Goal: Register for event/course

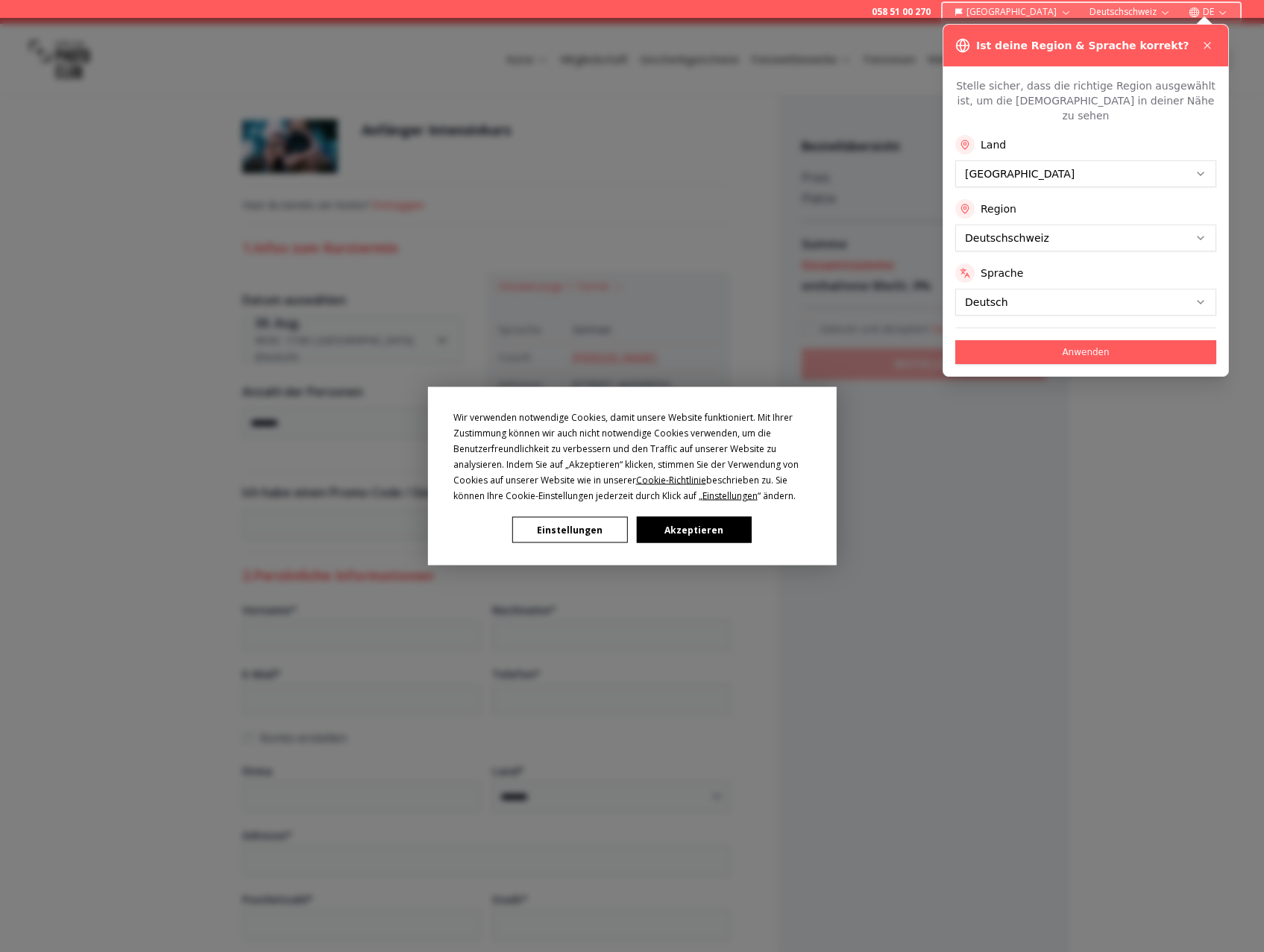
click at [719, 526] on button "Akzeptieren" at bounding box center [694, 529] width 114 height 26
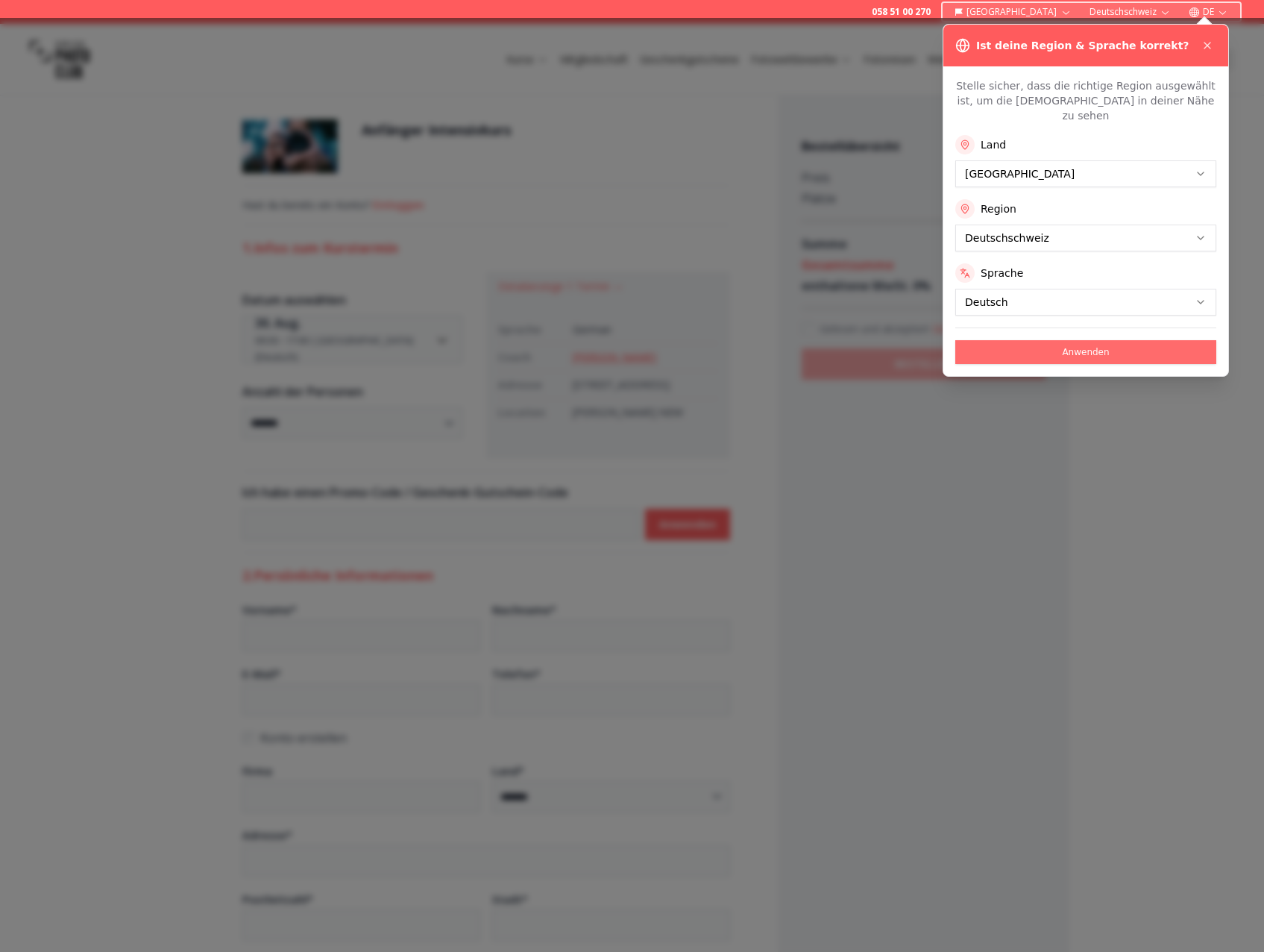
click at [1143, 340] on button "Anwenden" at bounding box center [1085, 352] width 261 height 24
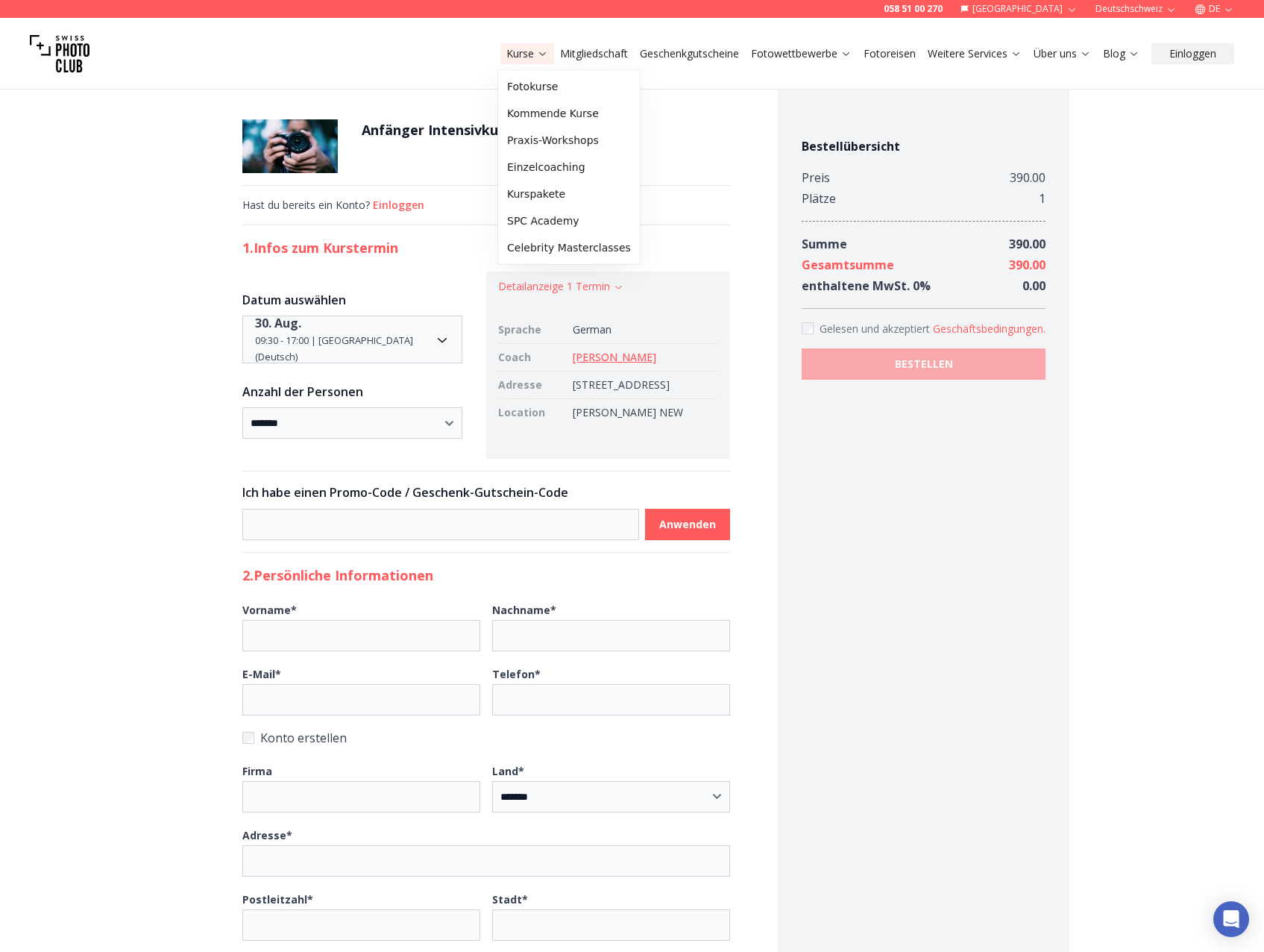
click at [533, 54] on link "Kurse" at bounding box center [527, 53] width 41 height 15
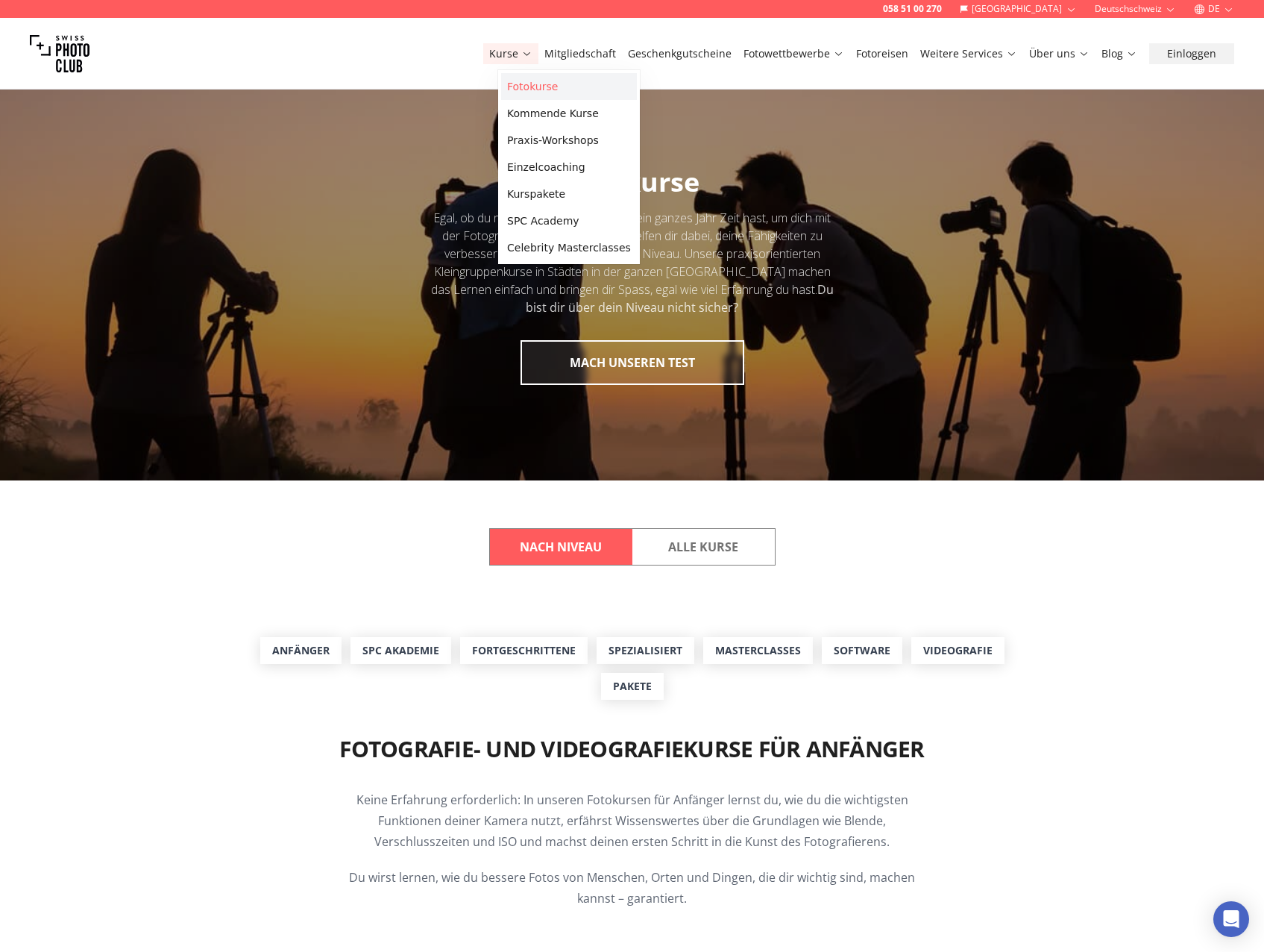
click at [536, 89] on link "Fotokurse" at bounding box center [569, 87] width 136 height 27
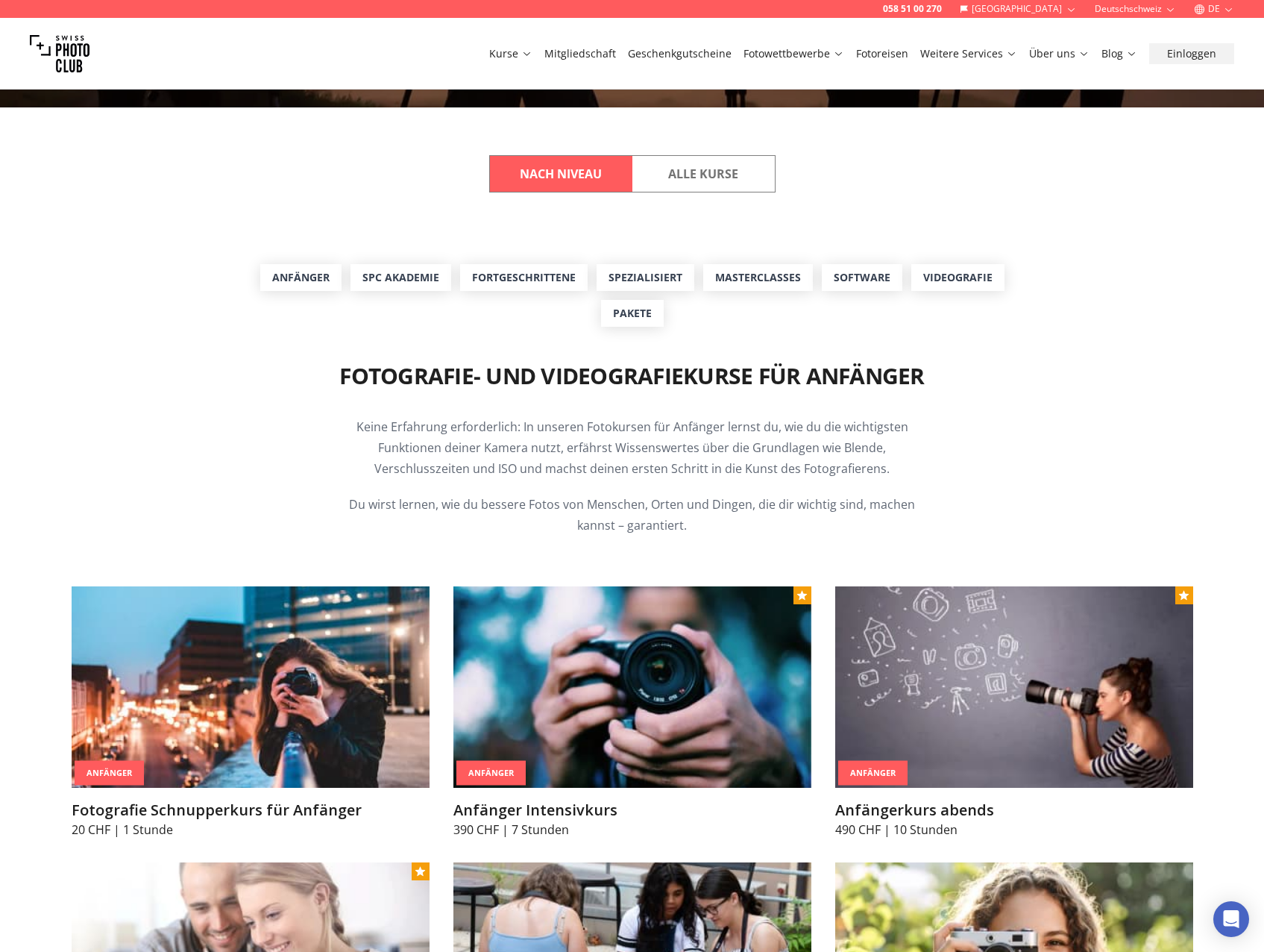
scroll to position [597, 0]
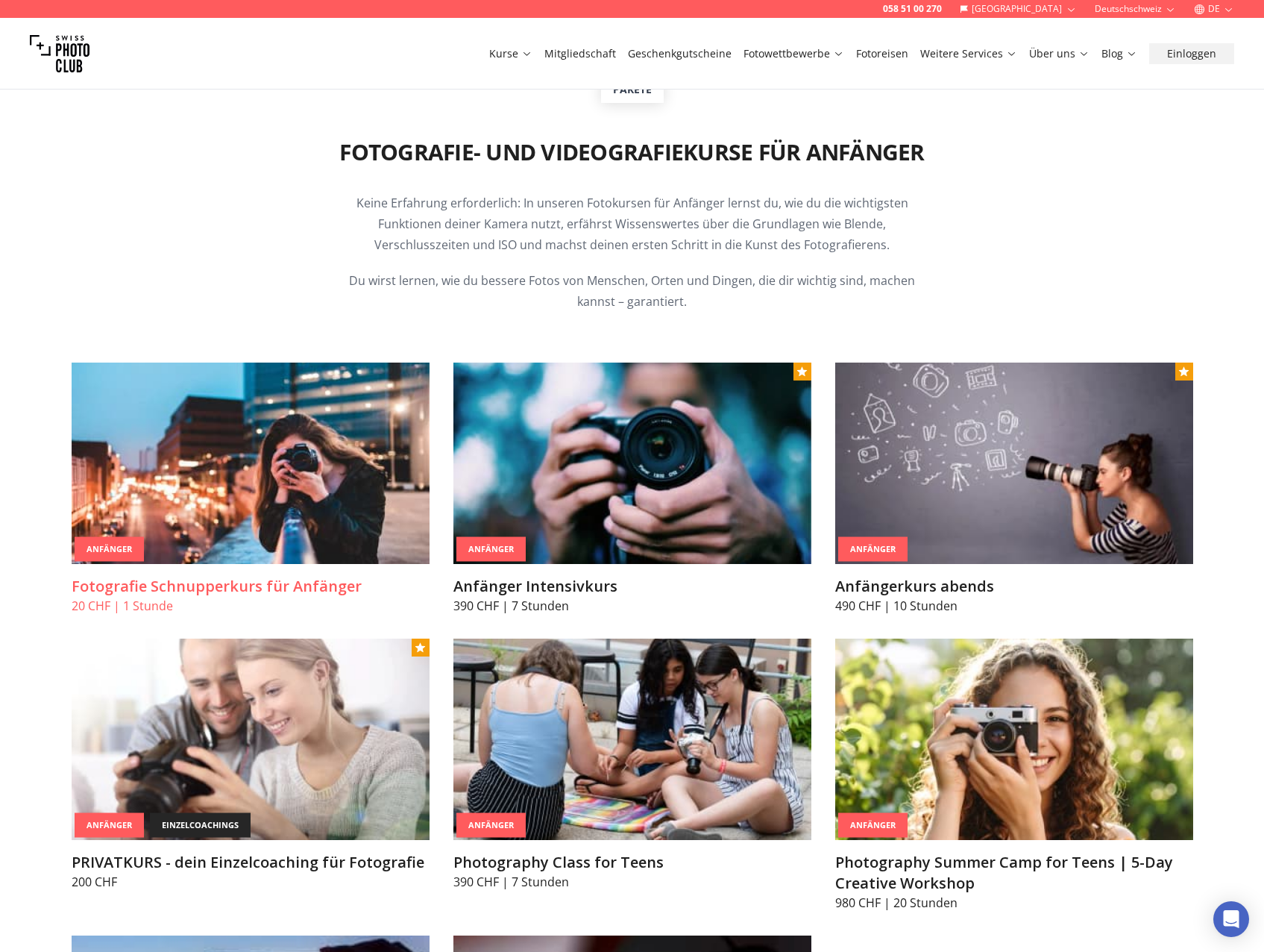
click at [206, 448] on img at bounding box center [250, 462] width 358 height 201
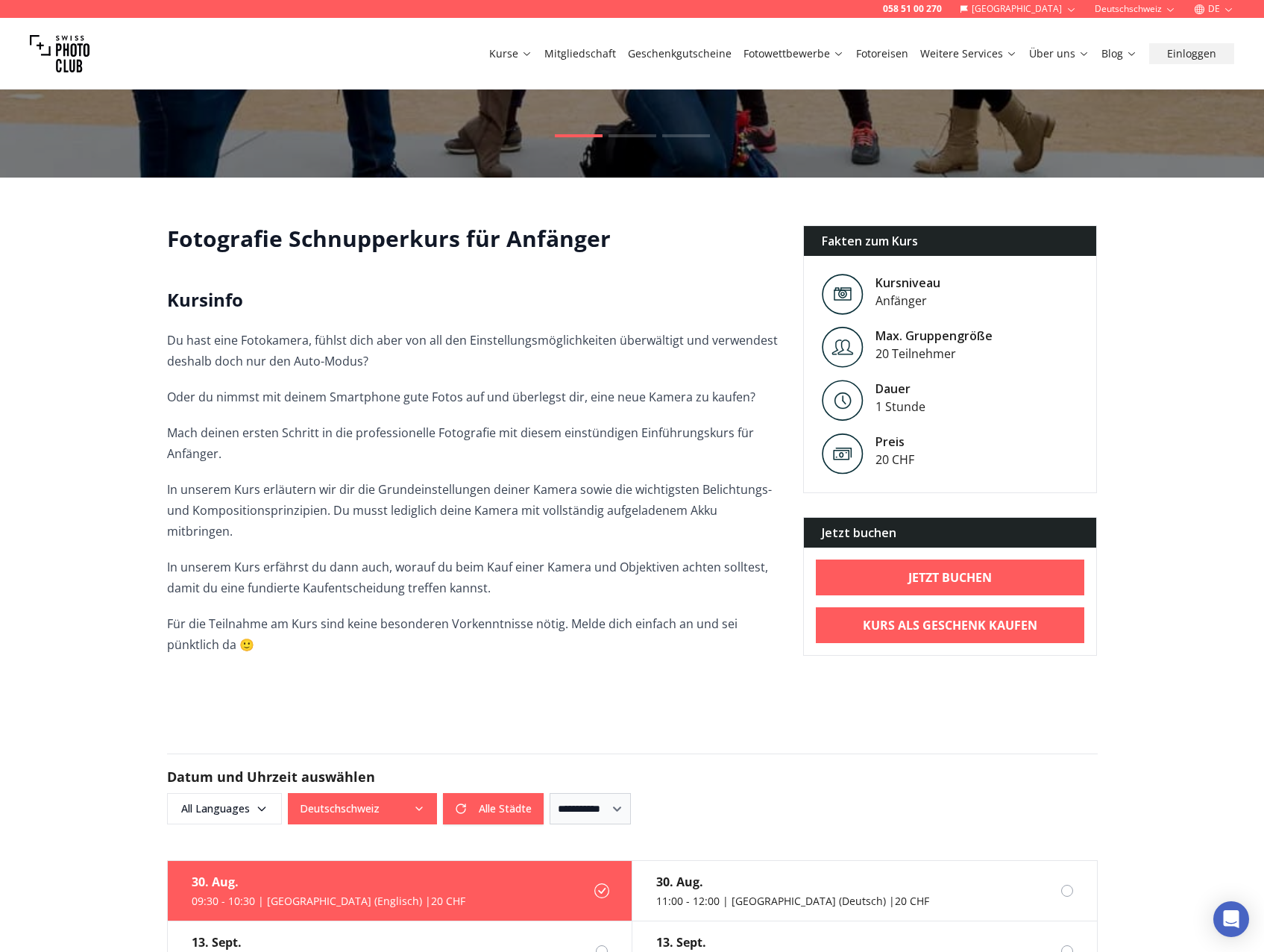
scroll to position [597, 0]
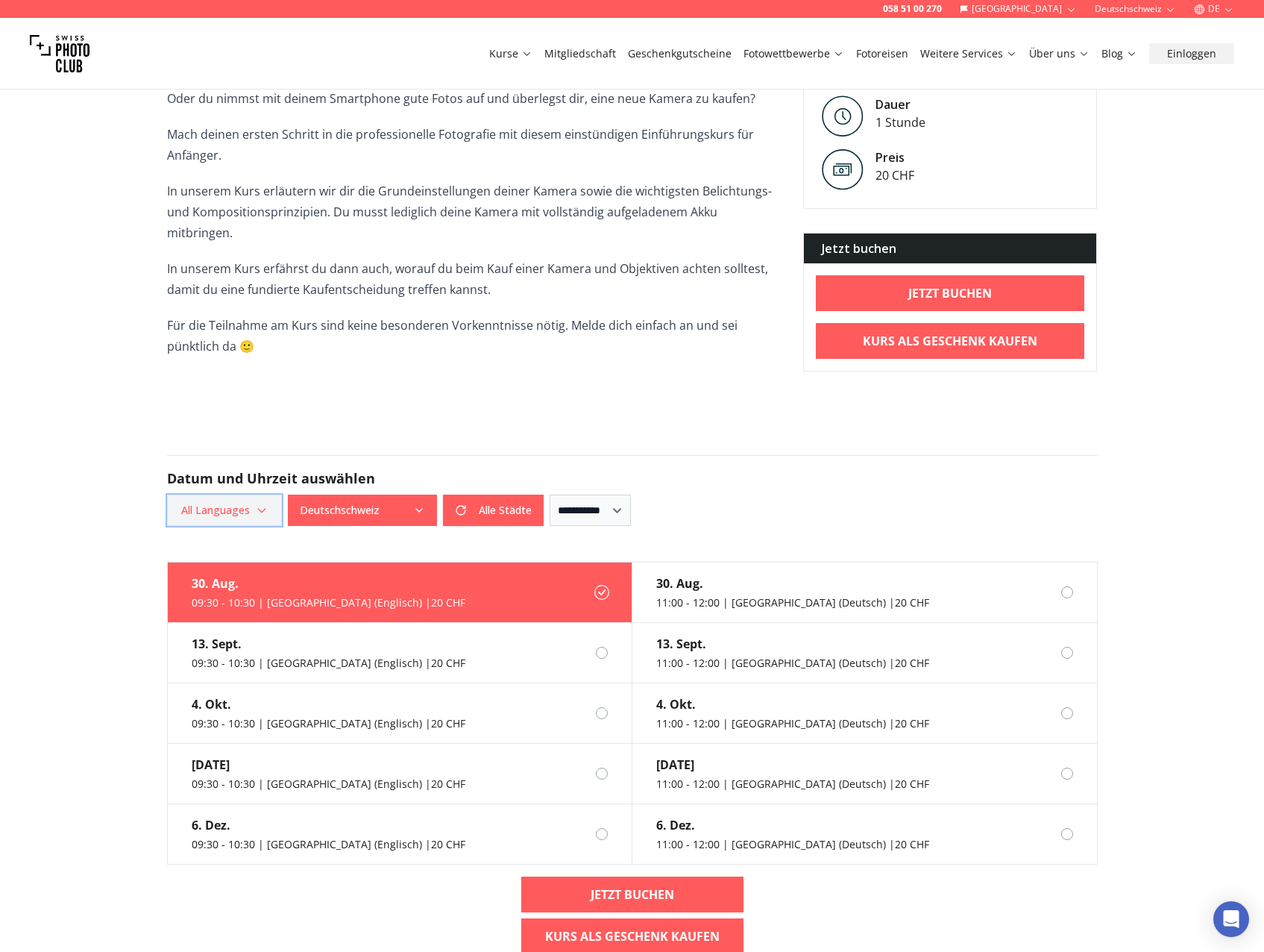
click at [268, 499] on span "All Languages" at bounding box center [224, 510] width 111 height 27
click at [218, 576] on label "German" at bounding box center [221, 578] width 93 height 18
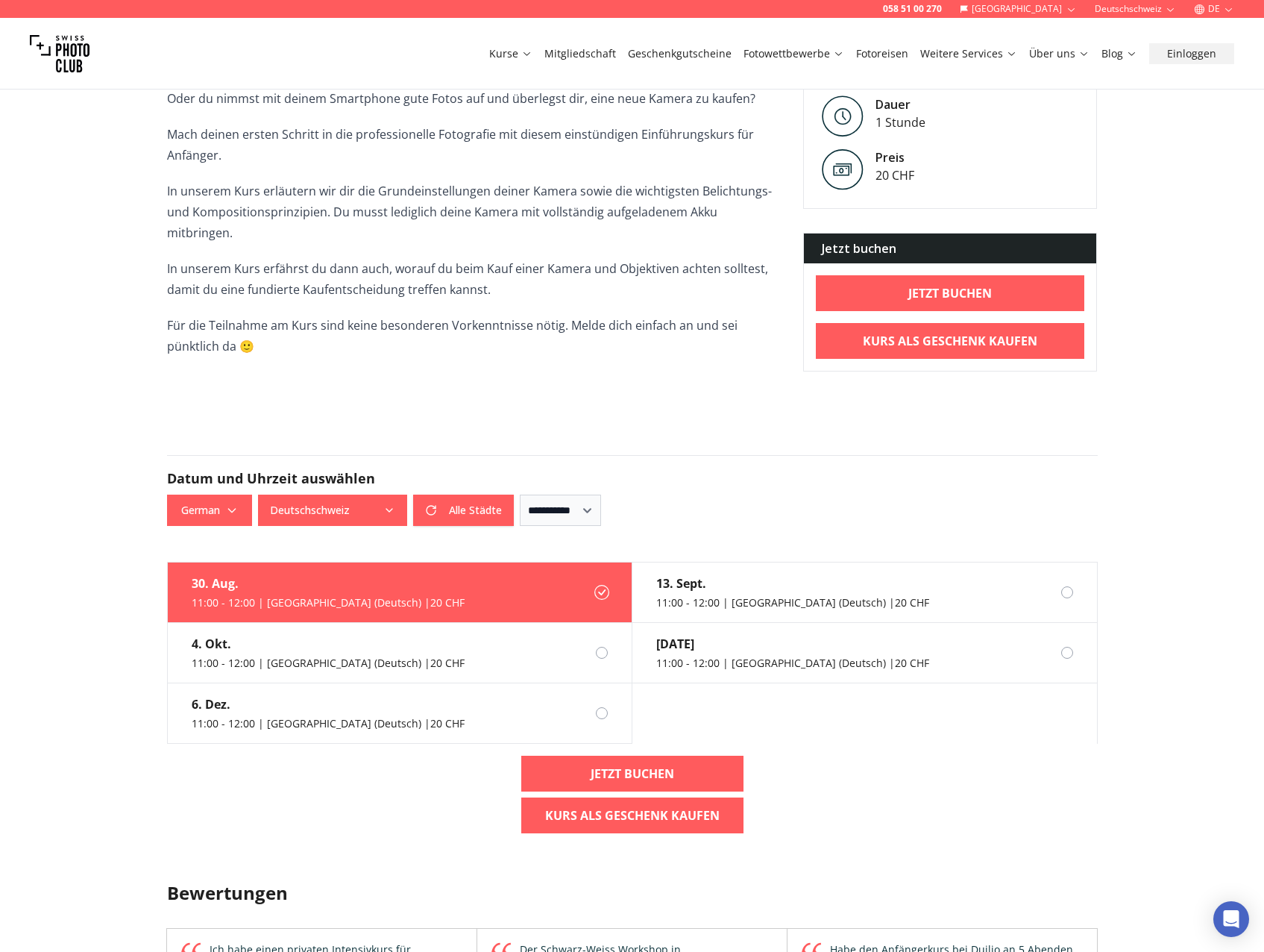
click at [403, 419] on form "**********" at bounding box center [632, 490] width 954 height 142
click at [835, 595] on div "11:00 - 12:00 | [GEOGRAPHIC_DATA] (Deutsch) | 20 CHF" at bounding box center [792, 603] width 273 height 15
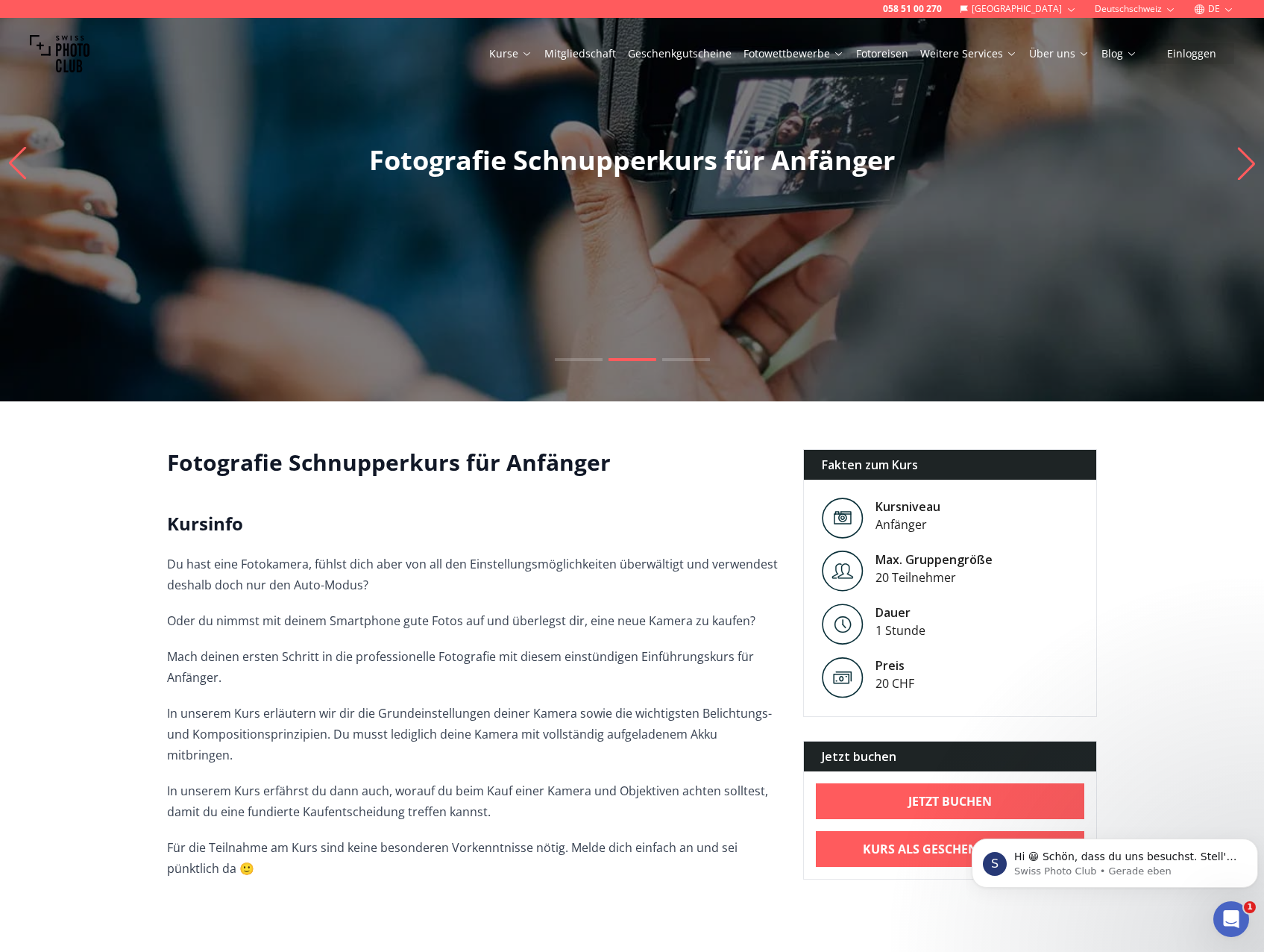
scroll to position [0, 0]
